Goal: Entertainment & Leisure: Consume media (video, audio)

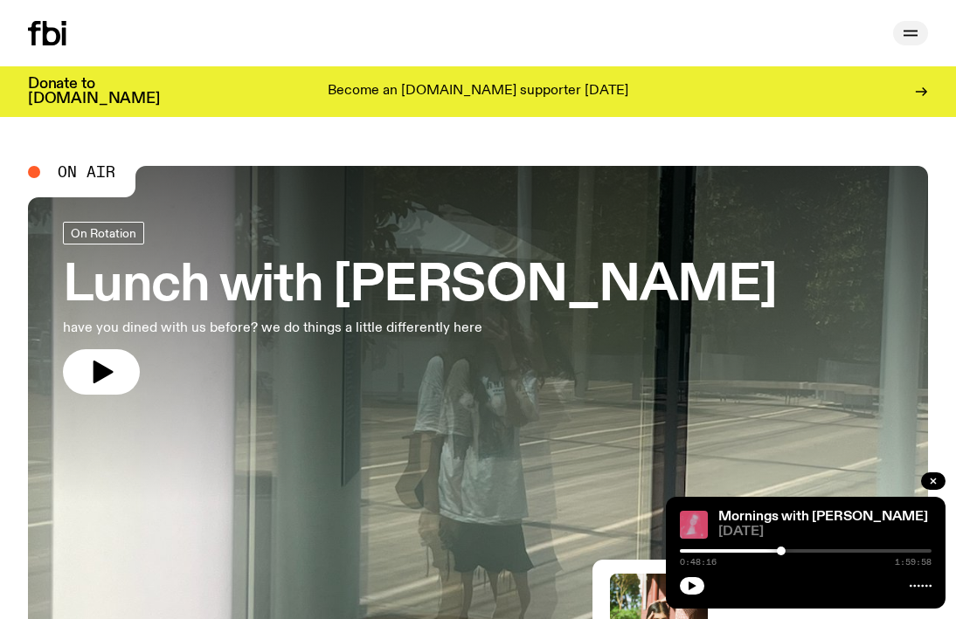
click at [908, 32] on icon "button" at bounding box center [910, 33] width 21 height 21
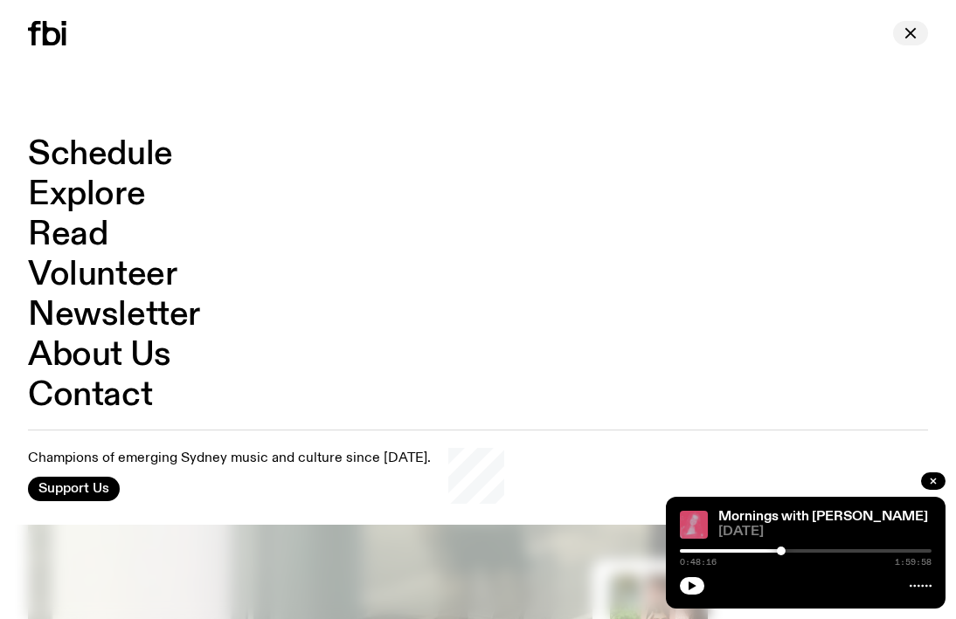
click at [916, 31] on icon "button" at bounding box center [910, 33] width 21 height 21
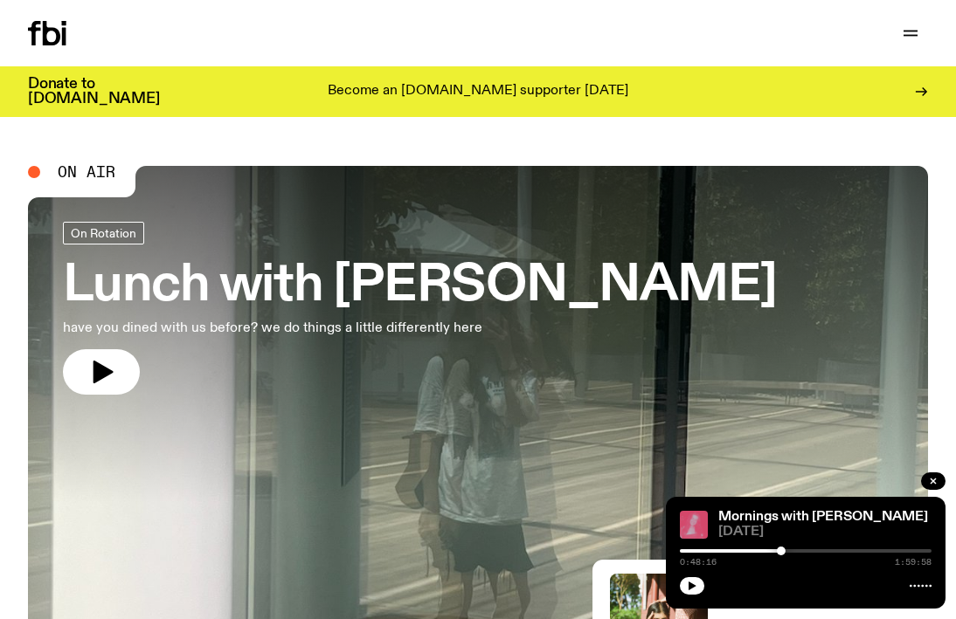
click at [56, 28] on icon at bounding box center [47, 33] width 38 height 24
click at [908, 38] on icon "button" at bounding box center [910, 33] width 21 height 21
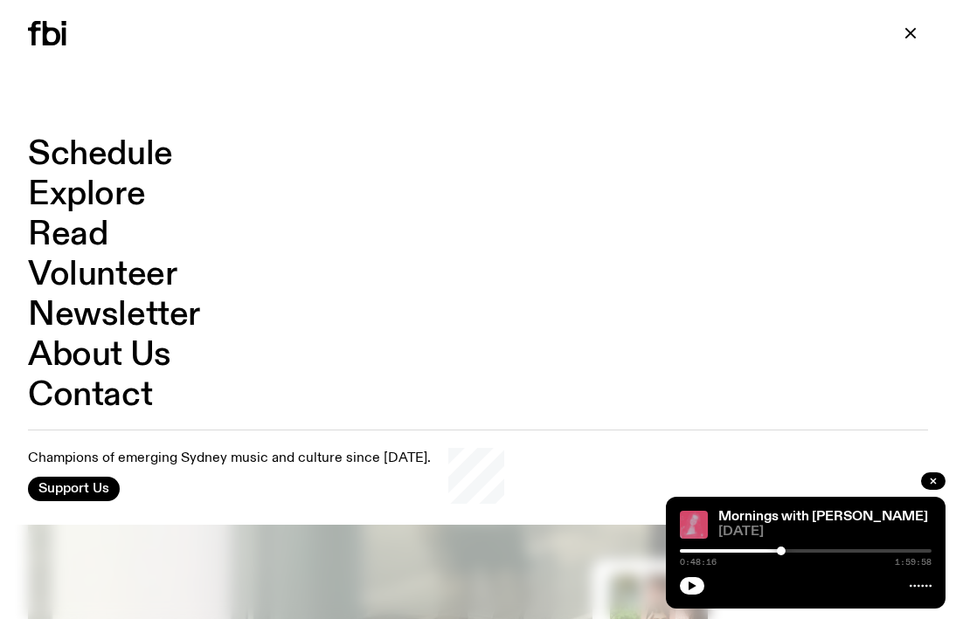
click at [108, 197] on link "Explore" at bounding box center [86, 194] width 117 height 33
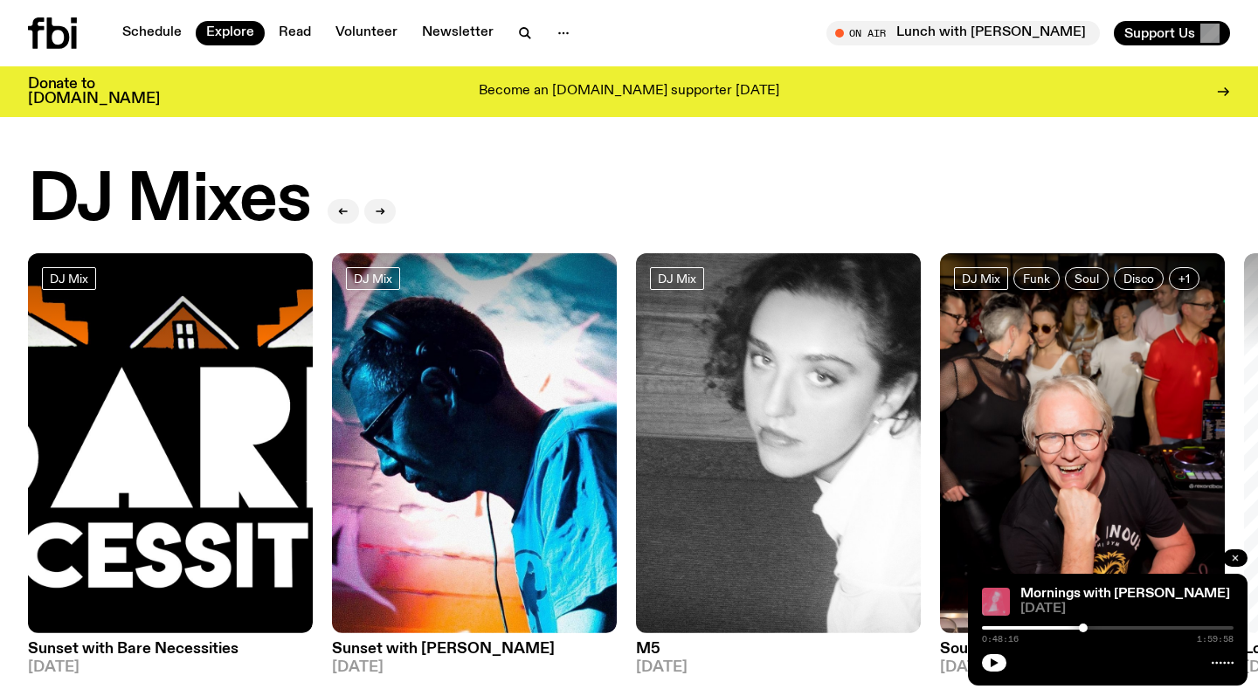
click at [955, 556] on icon "button" at bounding box center [1234, 557] width 5 height 5
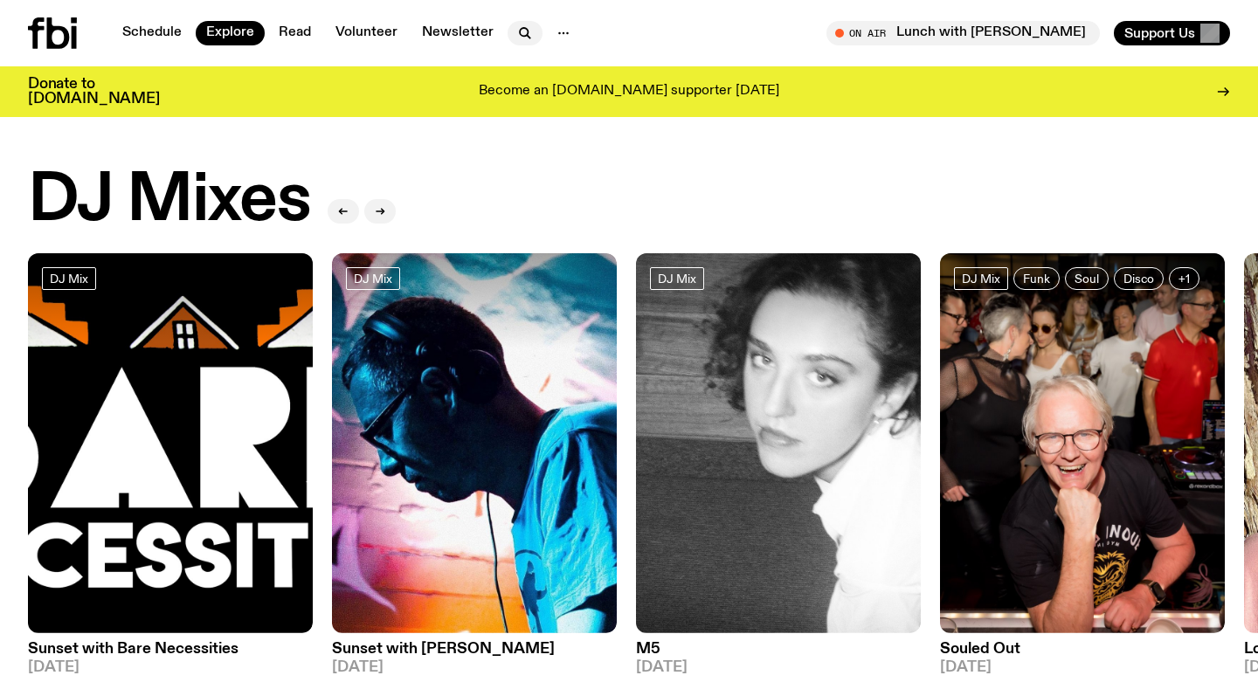
click at [521, 30] on icon "button" at bounding box center [524, 32] width 8 height 8
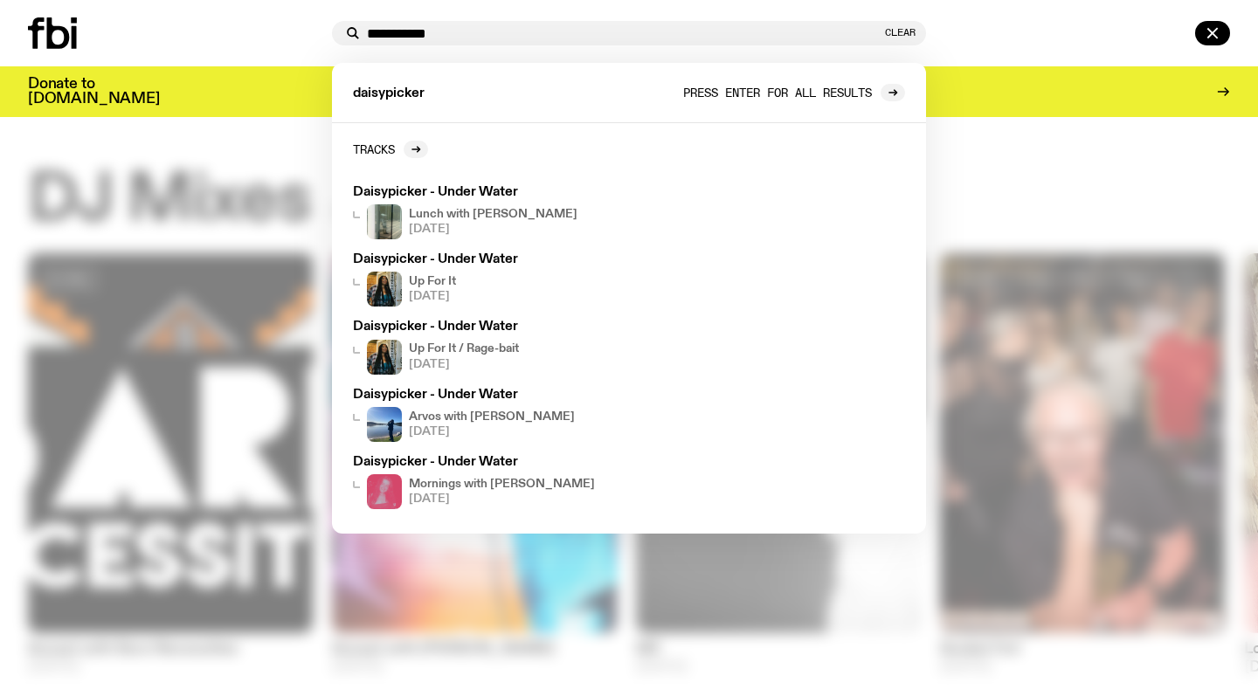
type input "**********"
click at [785, 88] on span "Press enter for all results" at bounding box center [777, 92] width 189 height 13
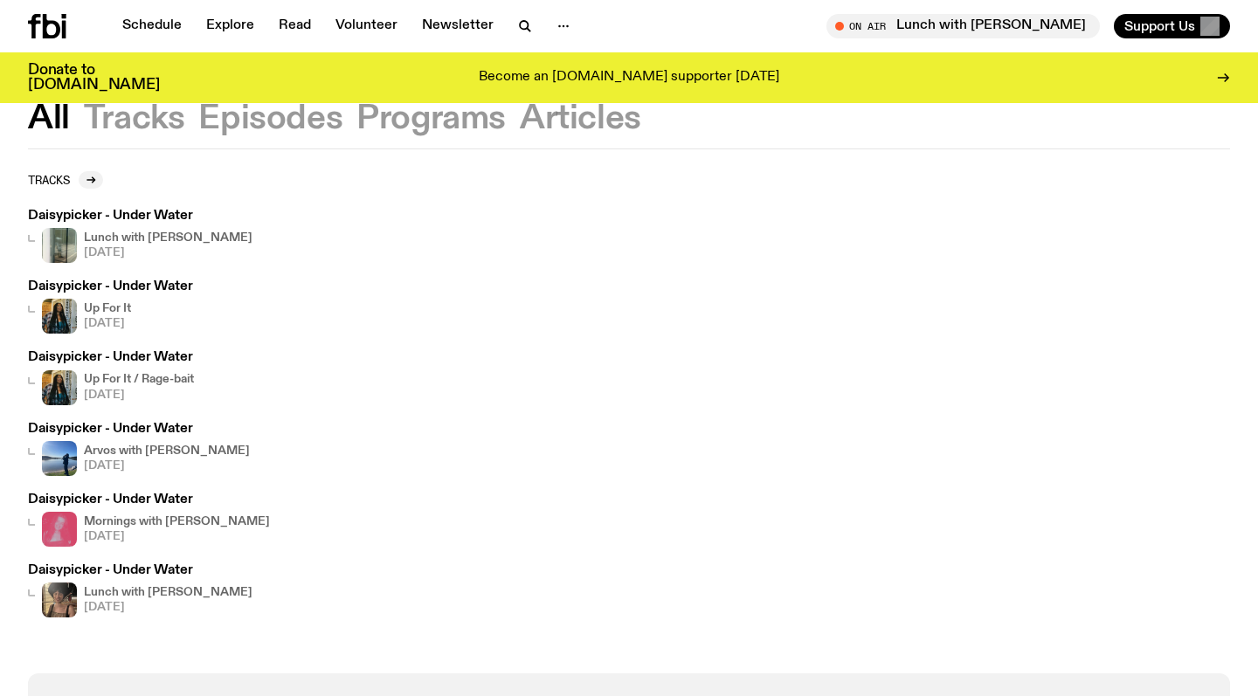
scroll to position [81, 0]
